Goal: Task Accomplishment & Management: Use online tool/utility

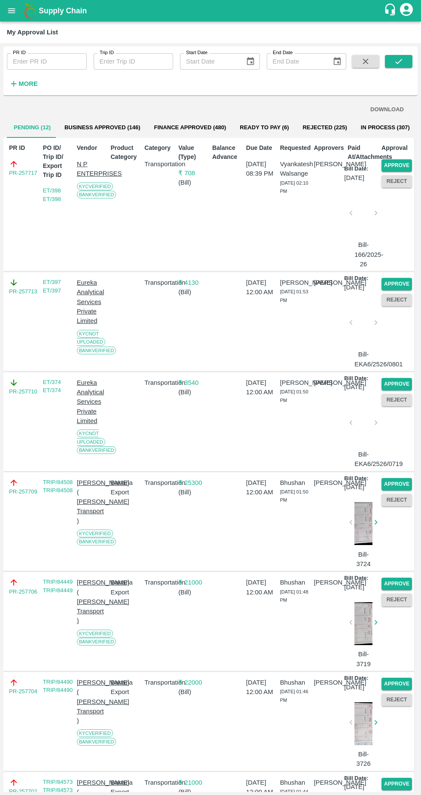
click at [403, 164] on button "Approve" at bounding box center [397, 165] width 31 height 12
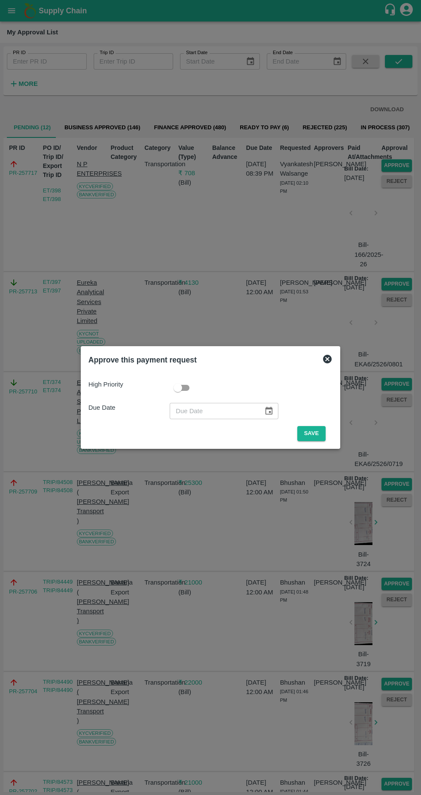
click at [309, 433] on button "Save" at bounding box center [311, 433] width 28 height 15
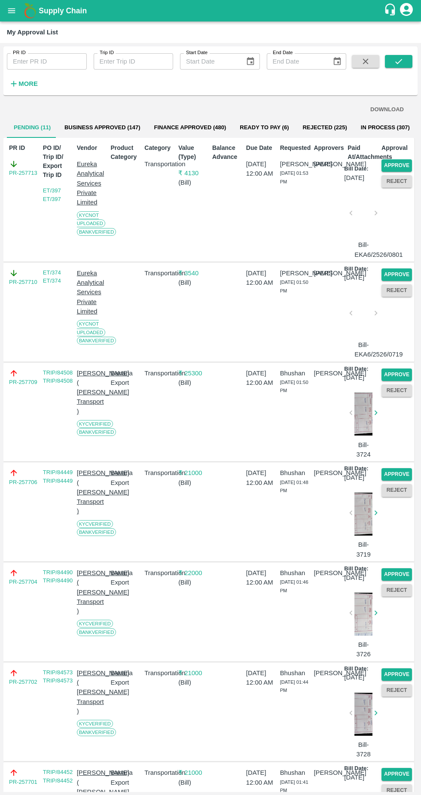
click at [401, 169] on button "Approve" at bounding box center [397, 165] width 31 height 12
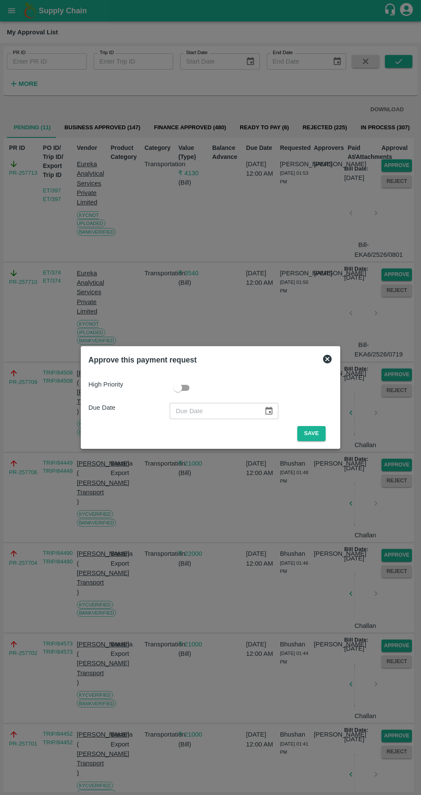
click at [310, 439] on button "Save" at bounding box center [311, 433] width 28 height 15
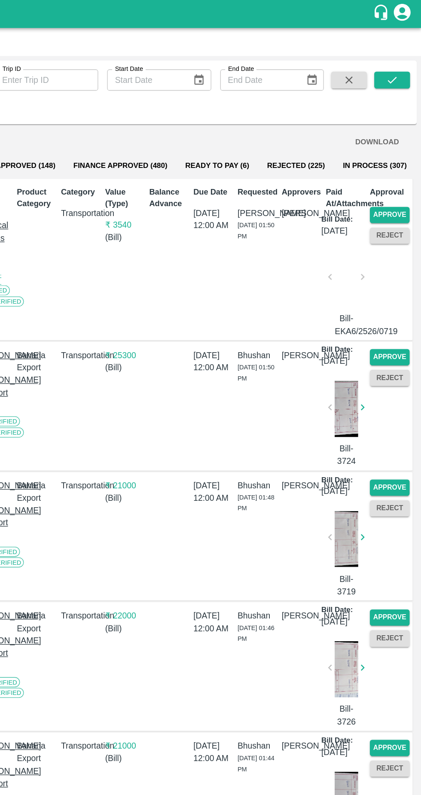
click at [395, 165] on button "Approve" at bounding box center [397, 165] width 31 height 12
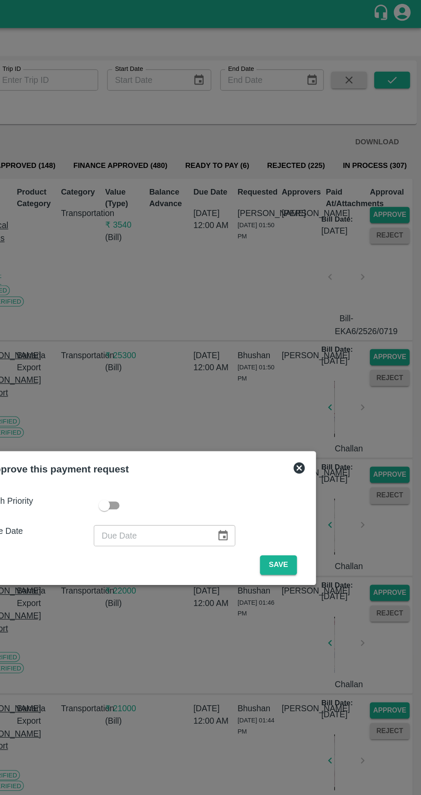
click at [310, 433] on button "Save" at bounding box center [311, 433] width 28 height 15
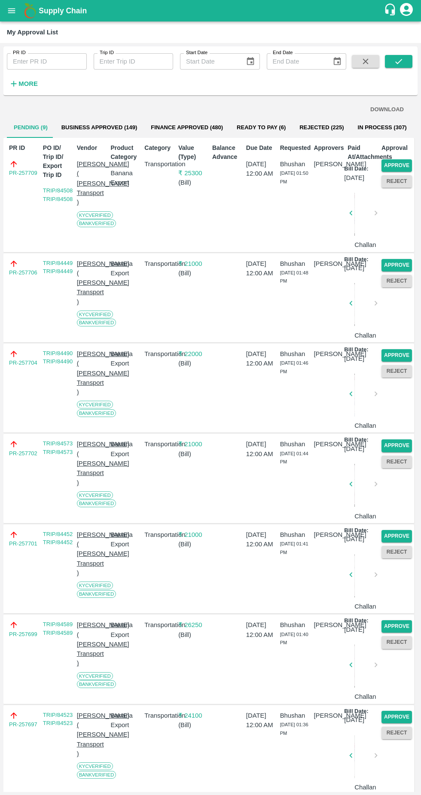
click at [405, 165] on button "Approve" at bounding box center [397, 165] width 31 height 12
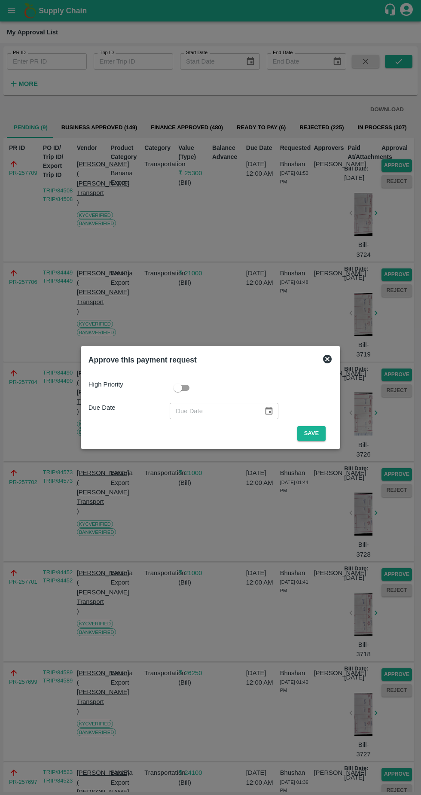
click at [314, 434] on button "Save" at bounding box center [311, 433] width 28 height 15
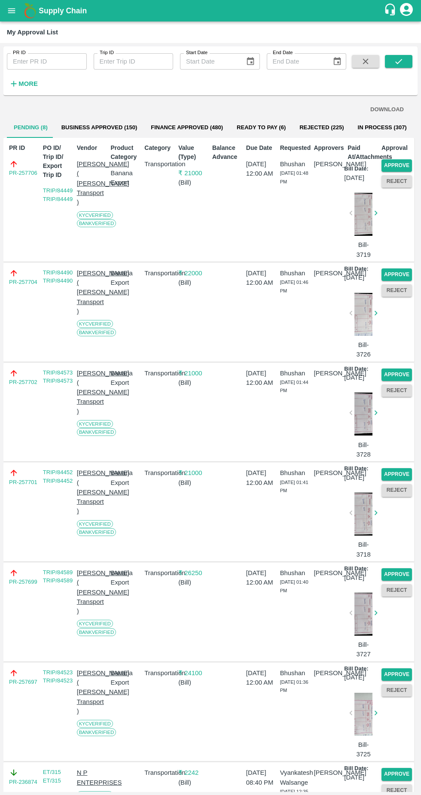
click at [402, 163] on button "Approve" at bounding box center [397, 165] width 31 height 12
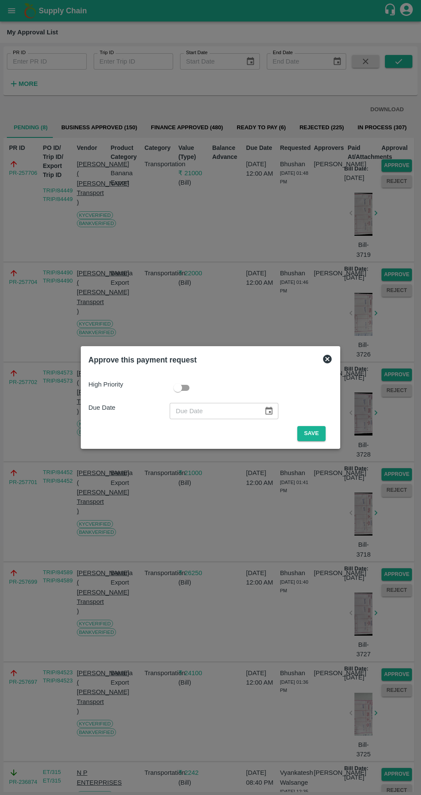
click at [315, 432] on button "Save" at bounding box center [311, 433] width 28 height 15
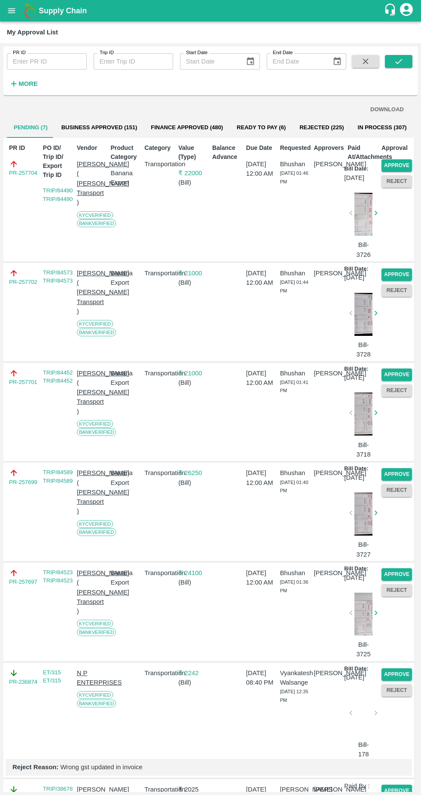
click at [395, 165] on button "Approve" at bounding box center [397, 165] width 31 height 12
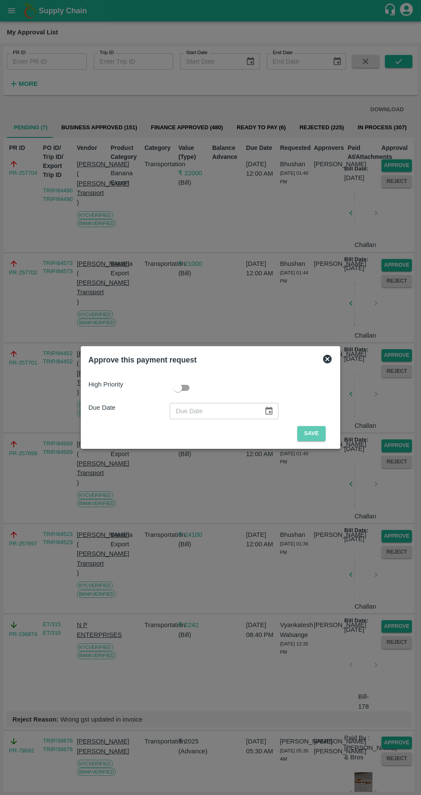
click at [312, 431] on button "Save" at bounding box center [311, 433] width 28 height 15
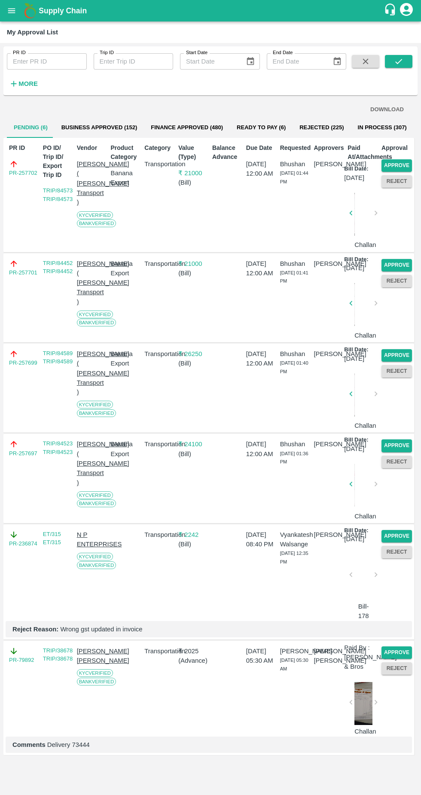
click at [406, 167] on button "Approve" at bounding box center [397, 165] width 31 height 12
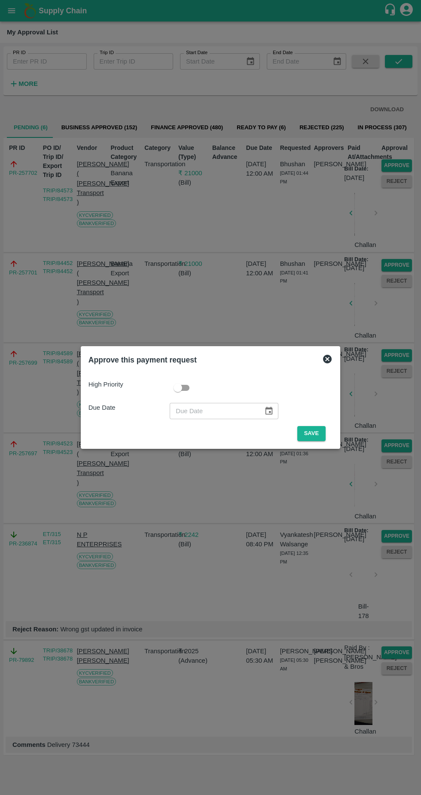
click at [318, 431] on button "Save" at bounding box center [311, 433] width 28 height 15
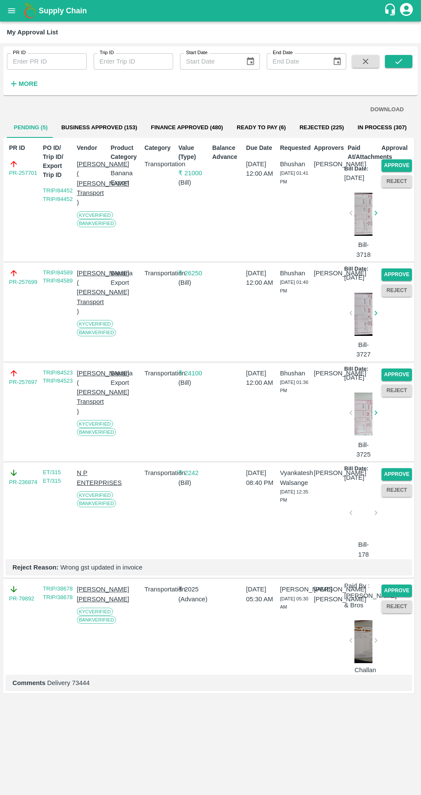
click at [405, 163] on button "Approve" at bounding box center [397, 165] width 31 height 12
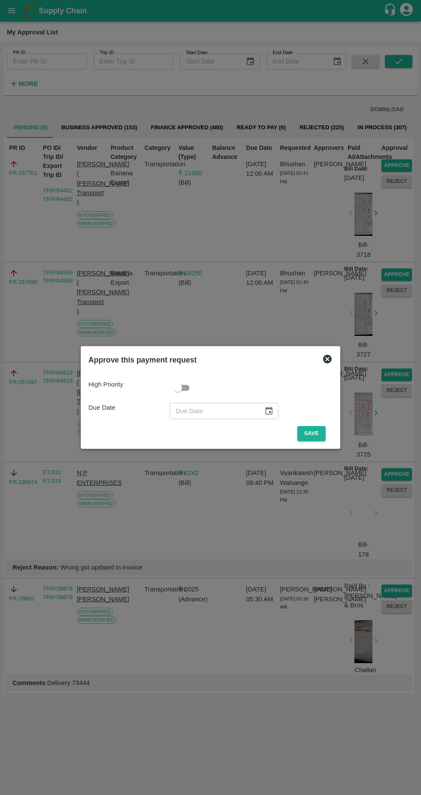
click at [314, 434] on button "Save" at bounding box center [311, 433] width 28 height 15
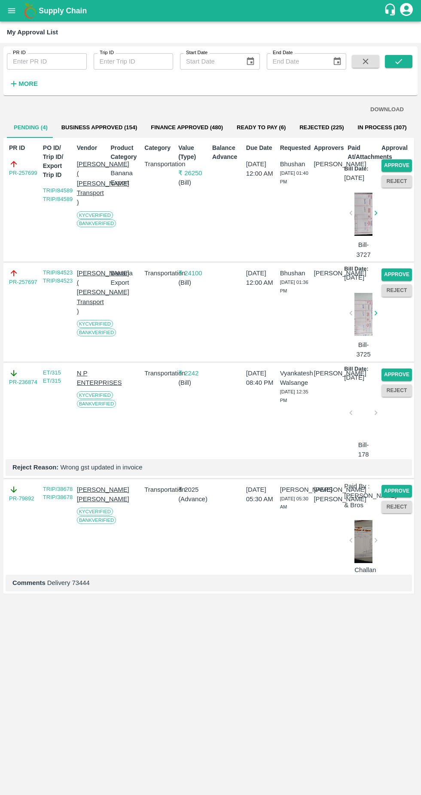
click at [405, 164] on button "Approve" at bounding box center [397, 165] width 31 height 12
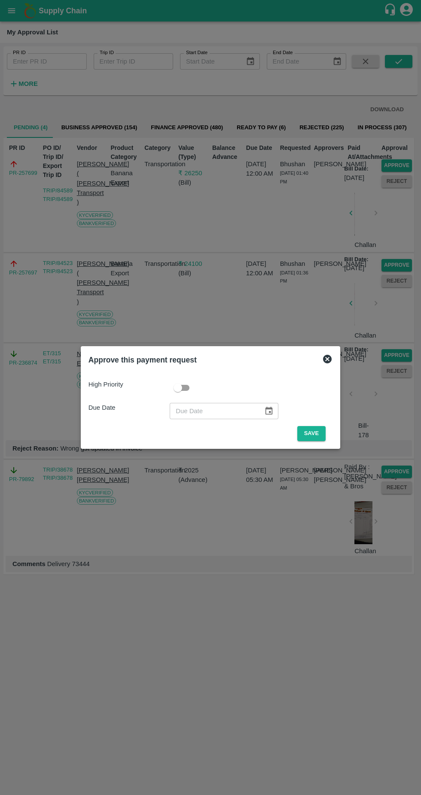
click at [316, 434] on button "Save" at bounding box center [311, 433] width 28 height 15
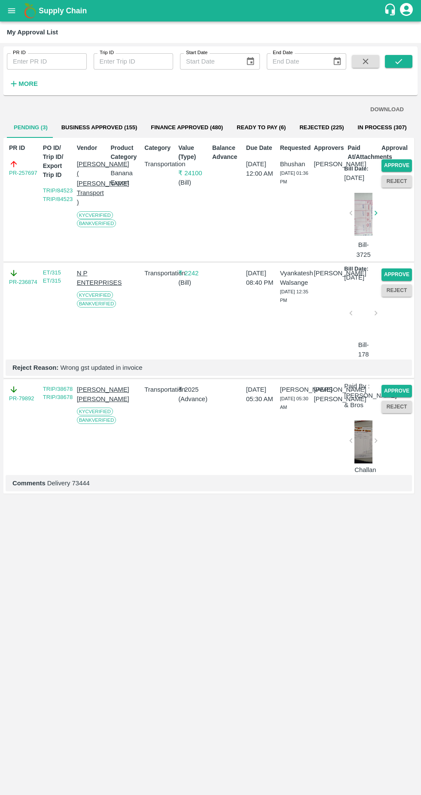
click at [406, 170] on button "Approve" at bounding box center [397, 165] width 31 height 12
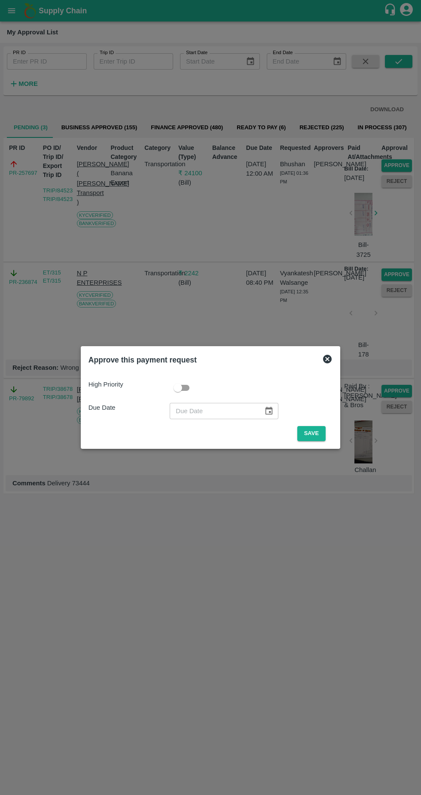
click at [314, 434] on button "Save" at bounding box center [311, 433] width 28 height 15
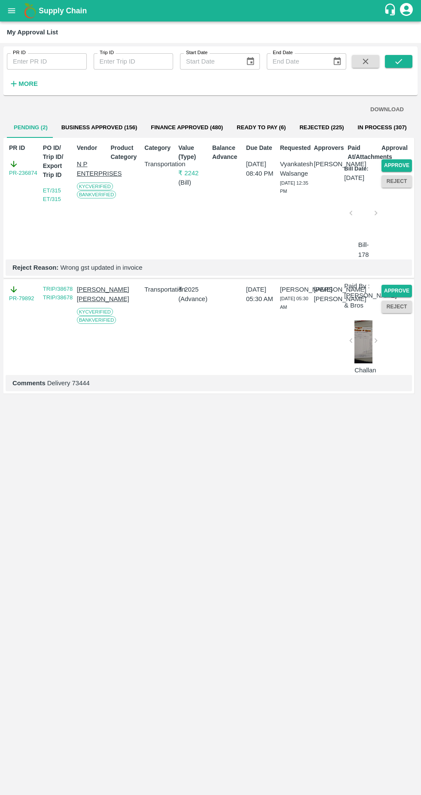
click at [401, 164] on button "Approve" at bounding box center [397, 165] width 31 height 12
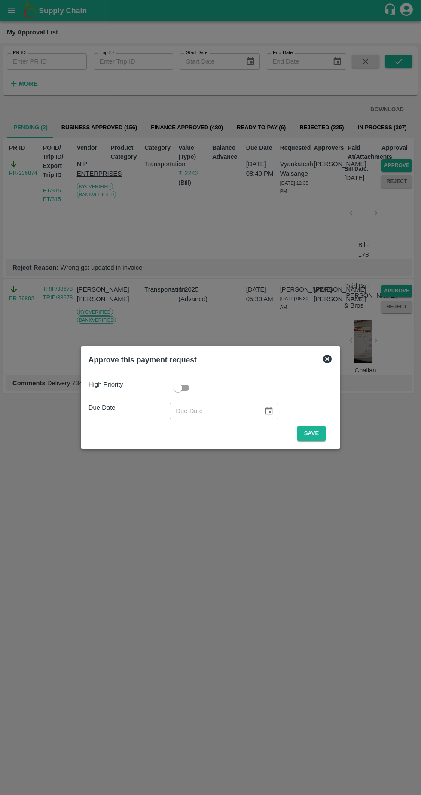
click at [314, 434] on button "Save" at bounding box center [311, 433] width 28 height 15
